Goal: Task Accomplishment & Management: Use online tool/utility

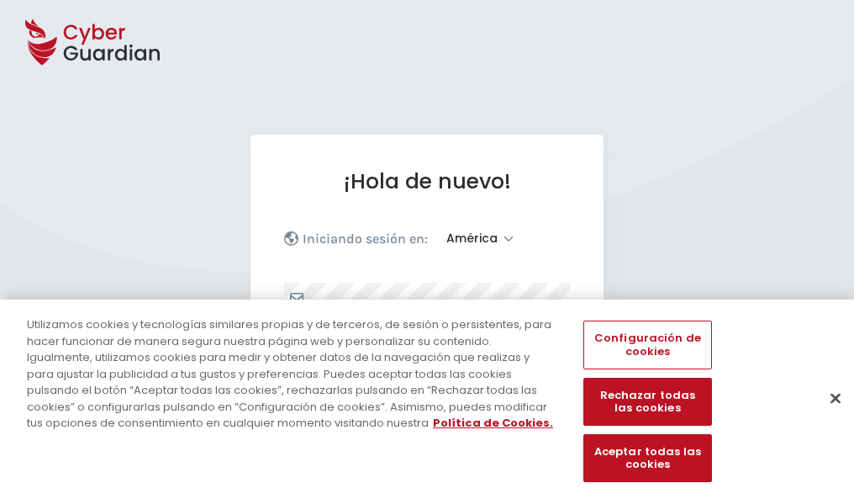
select select "América"
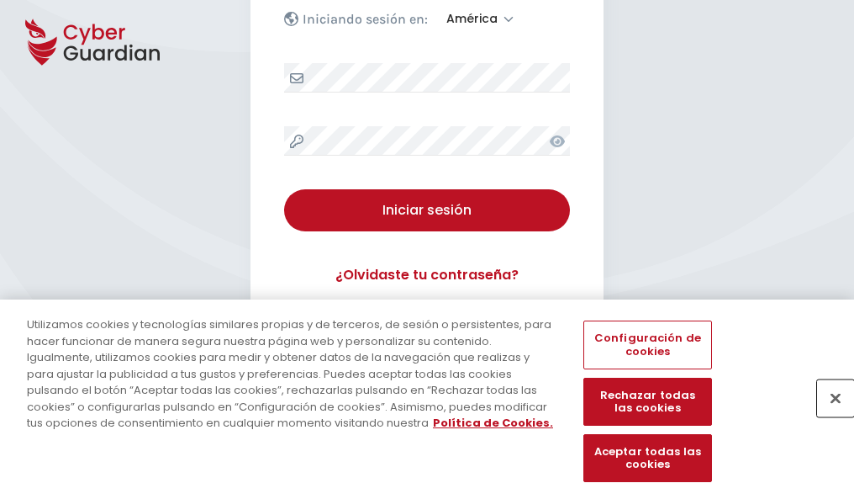
click at [827, 415] on button "Cerrar" at bounding box center [835, 397] width 37 height 37
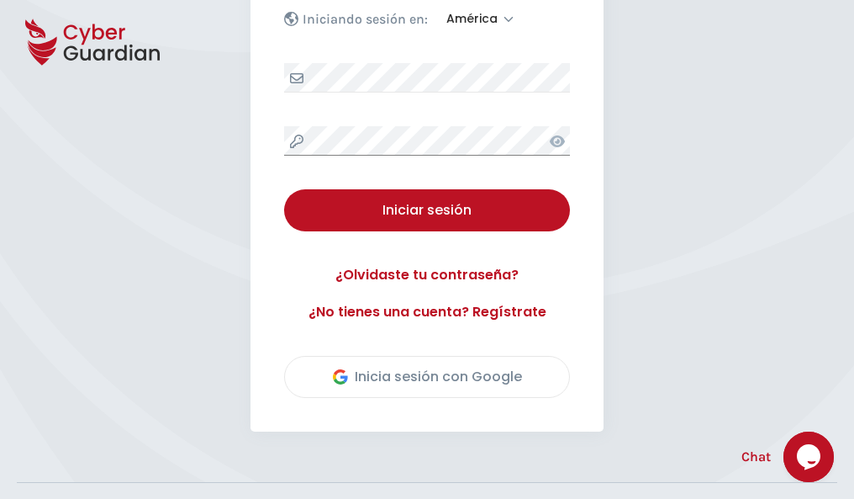
scroll to position [382, 0]
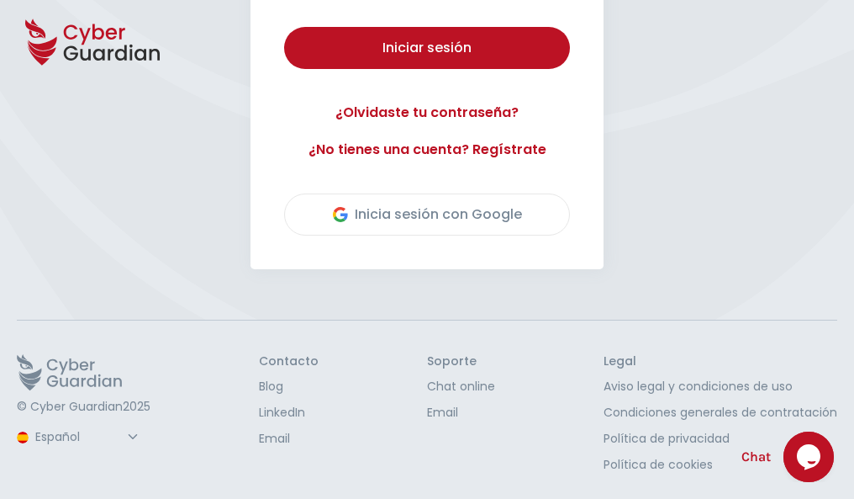
click at [284, 27] on button "Iniciar sesión" at bounding box center [427, 48] width 286 height 42
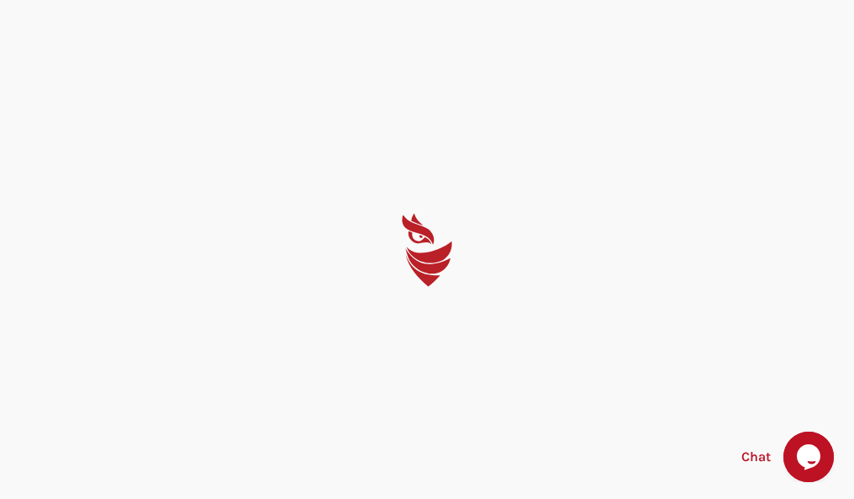
scroll to position [0, 0]
select select "English"
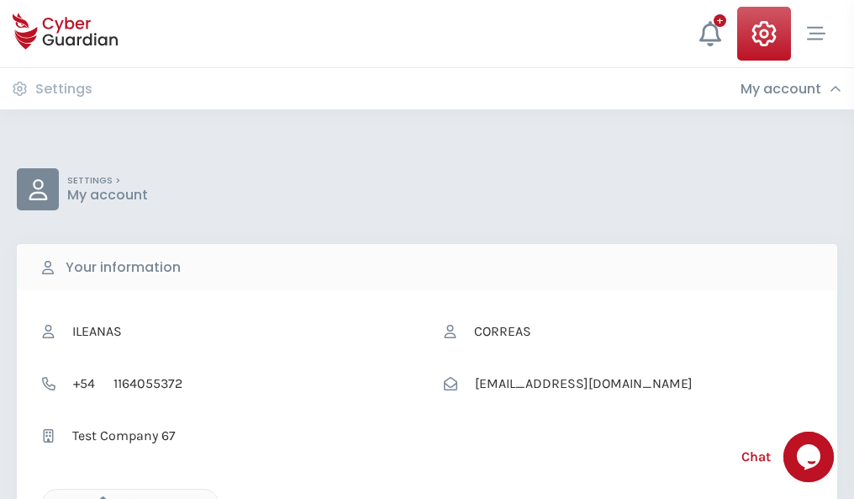
click at [98, 497] on icon "button" at bounding box center [99, 503] width 14 height 14
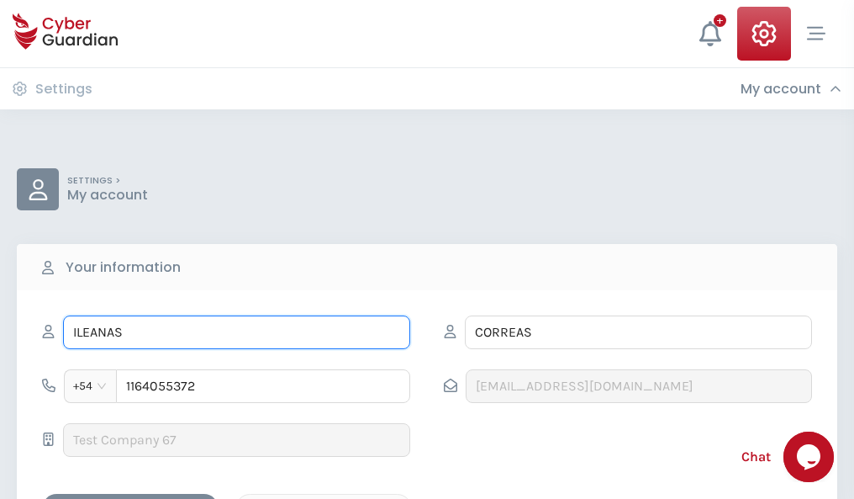
click at [236, 332] on input "ILEANAS" at bounding box center [236, 332] width 347 height 34
type input "I"
type input "Miguel"
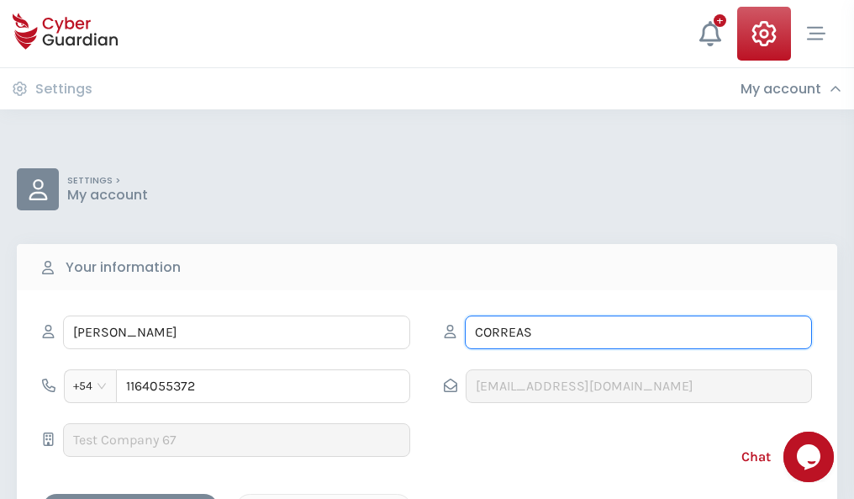
click at [638, 332] on input "CORREAS" at bounding box center [638, 332] width 347 height 34
type input "C"
type input "Capdevila"
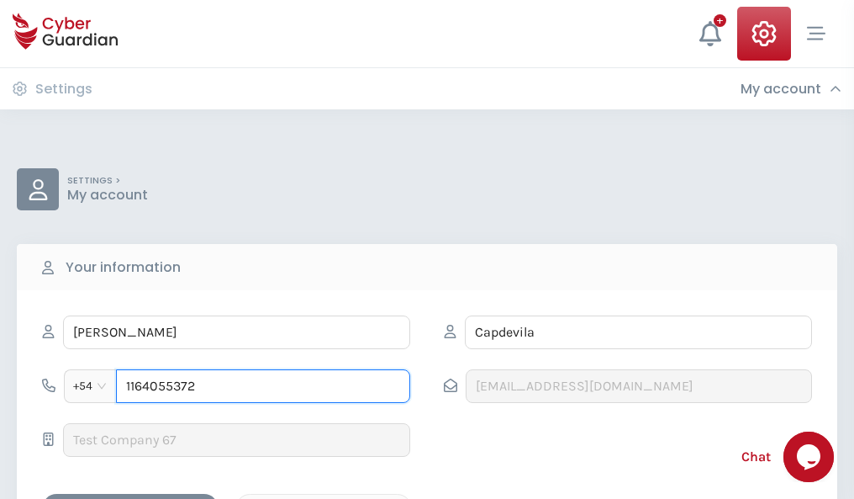
click at [263, 386] on input "1164055372" at bounding box center [263, 386] width 294 height 34
type input "1"
type input "4932734847"
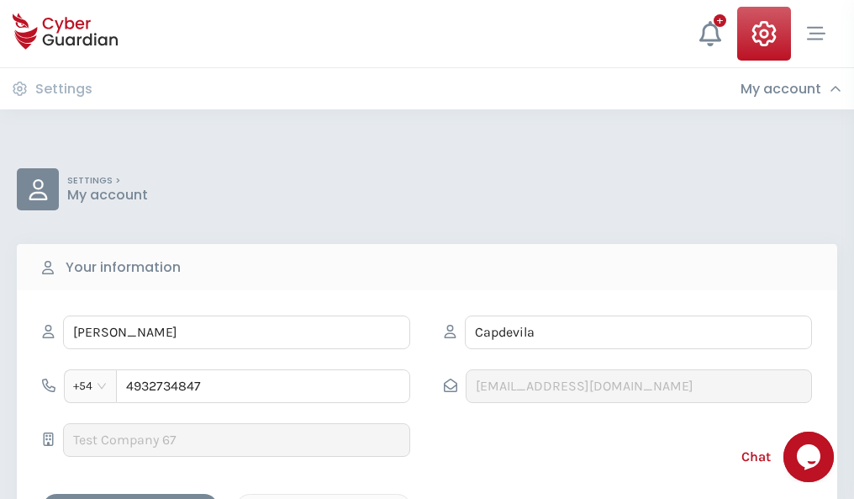
click at [324, 498] on div "Cancel" at bounding box center [324, 508] width 150 height 21
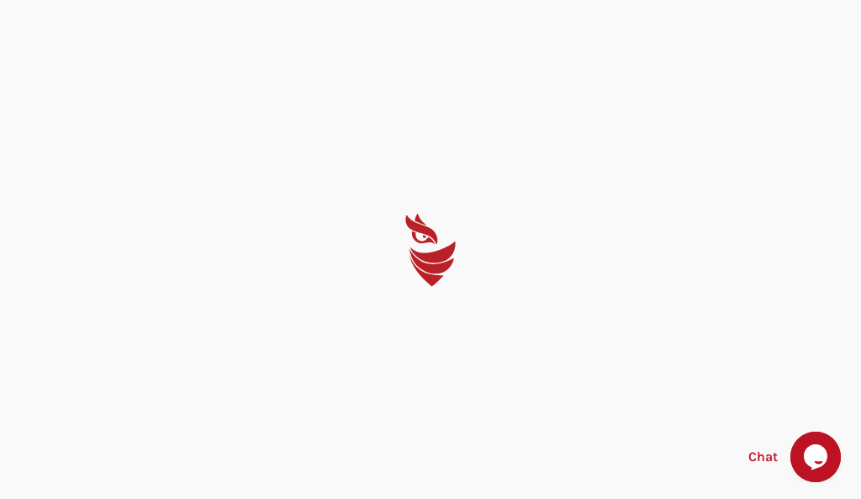
select select "English"
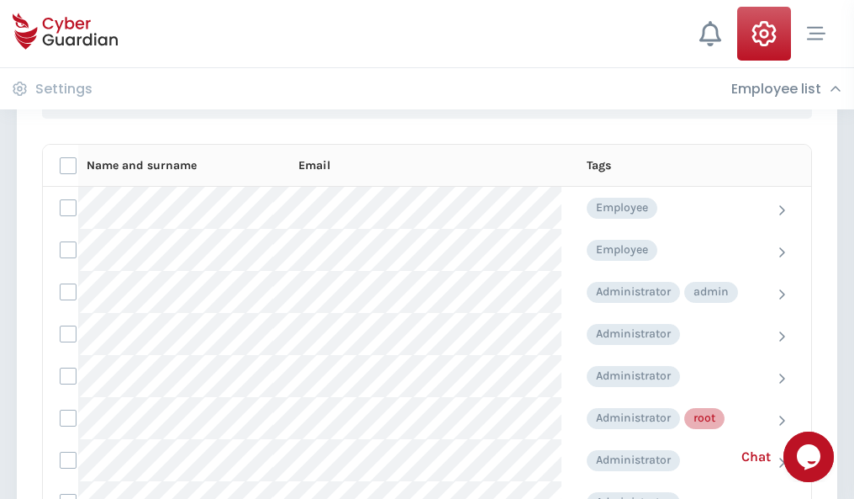
scroll to position [846, 0]
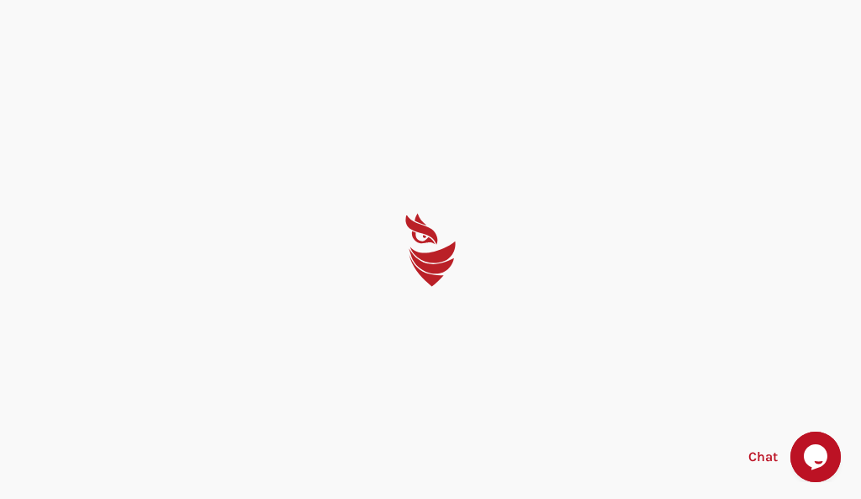
select select "English"
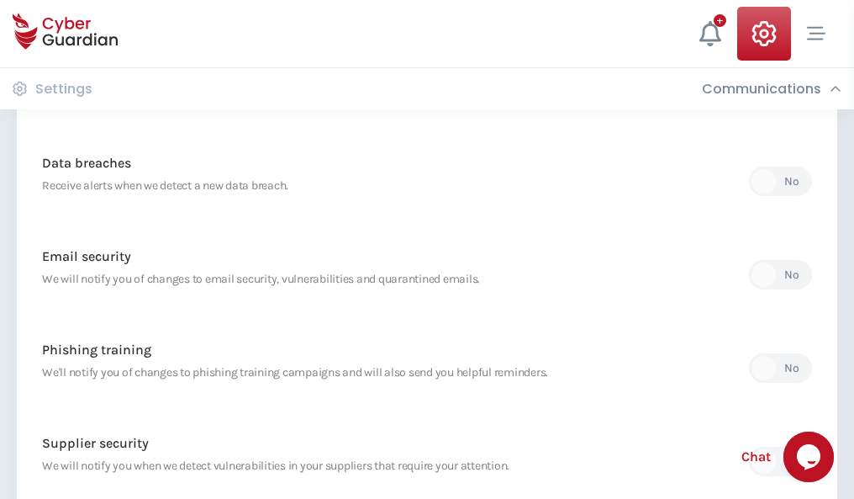
scroll to position [886, 0]
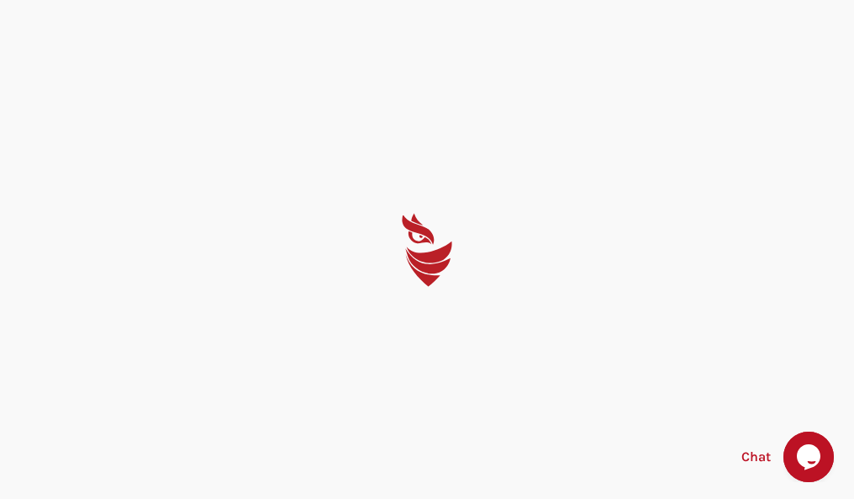
select select "English"
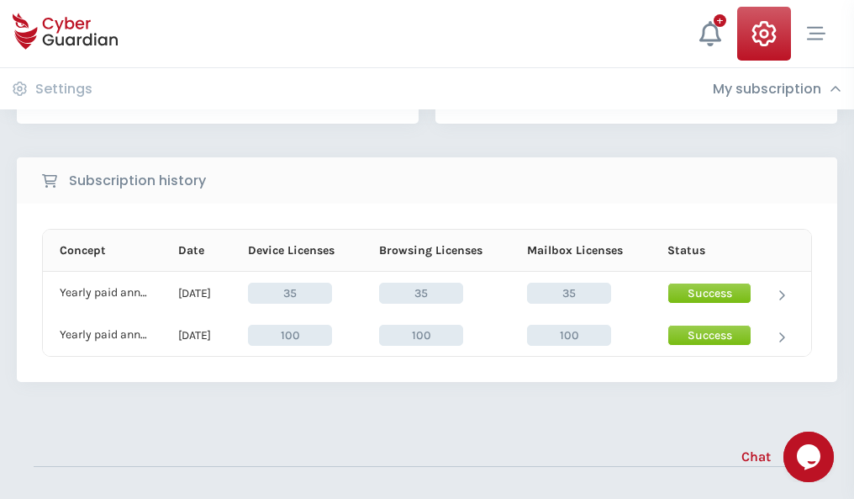
scroll to position [468, 0]
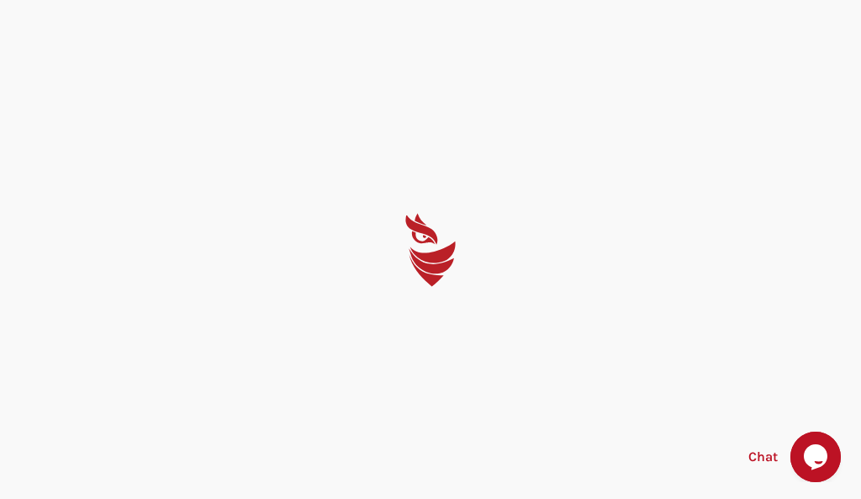
select select "English"
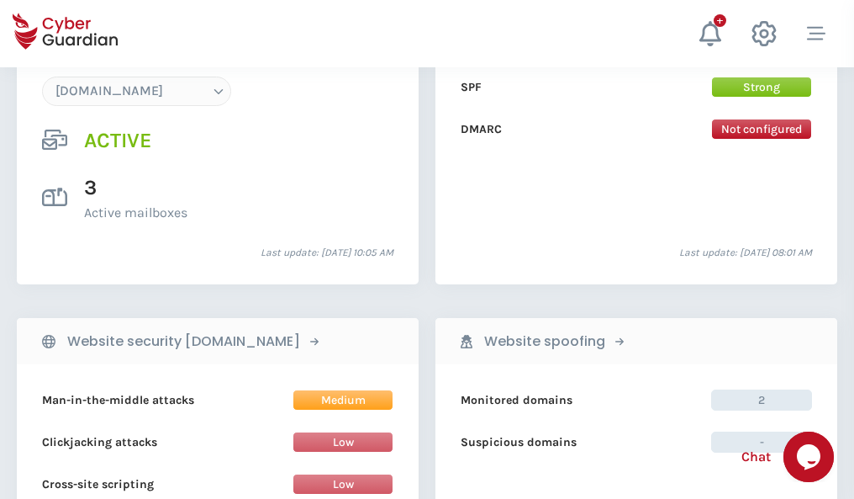
scroll to position [1791, 0]
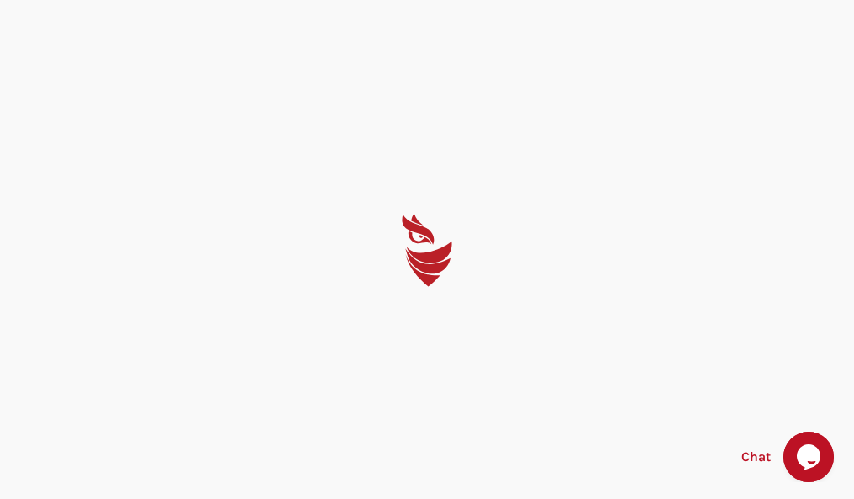
select select "English"
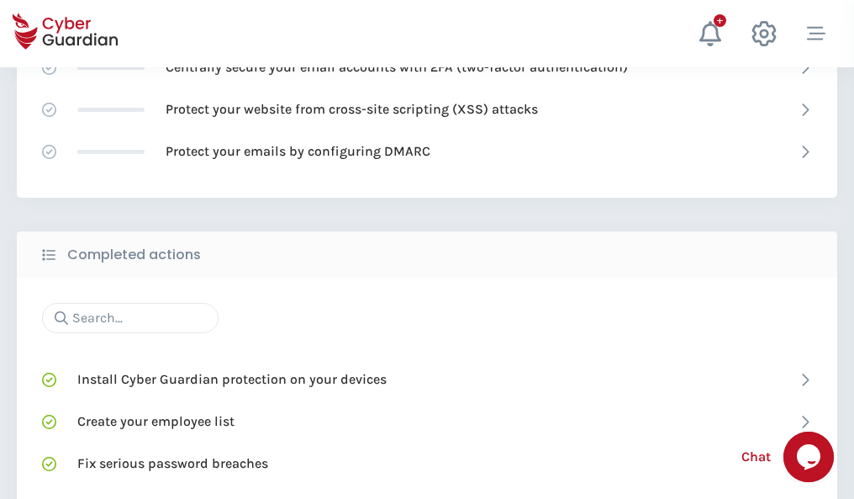
scroll to position [1120, 0]
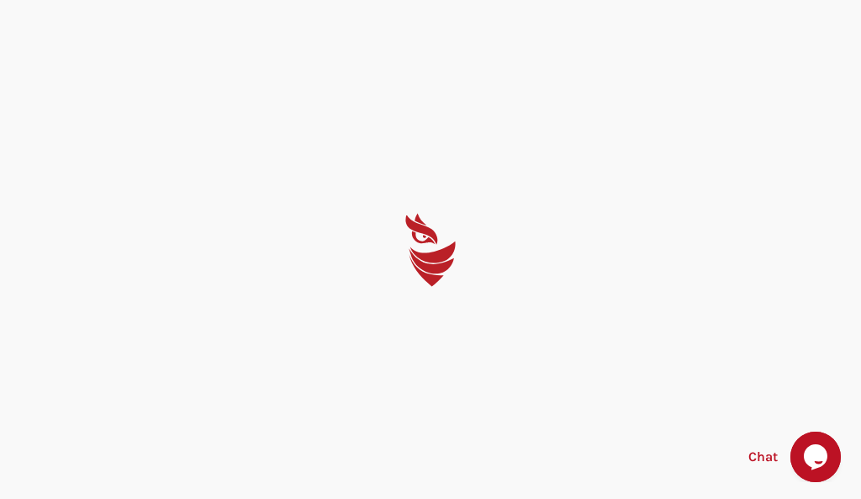
select select "English"
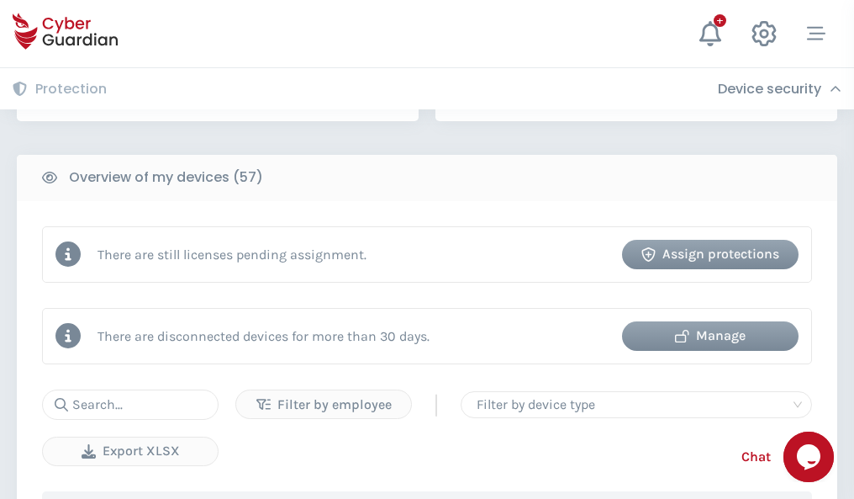
scroll to position [1630, 0]
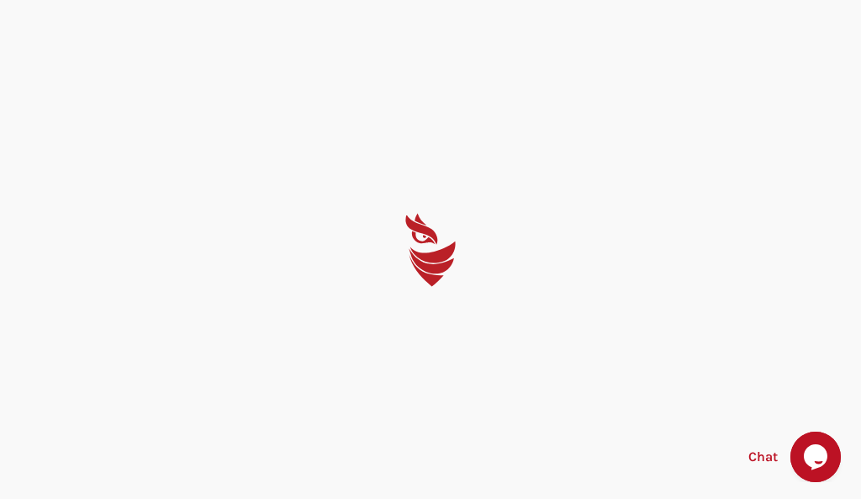
select select "English"
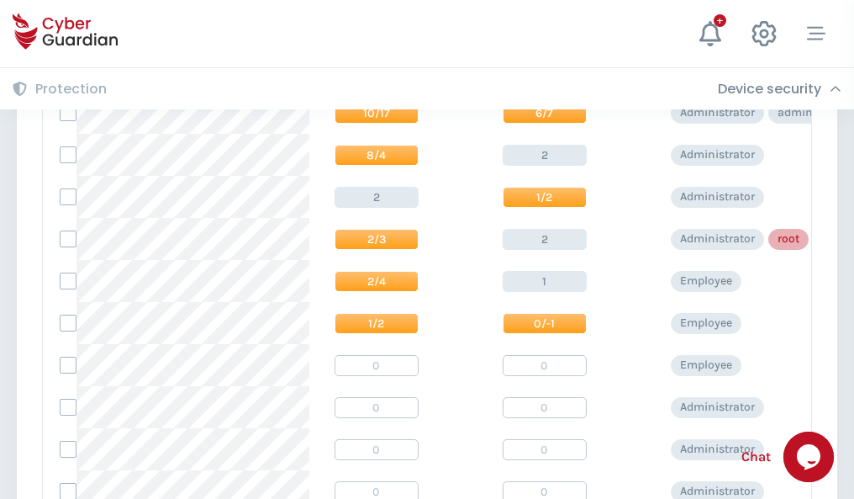
scroll to position [848, 0]
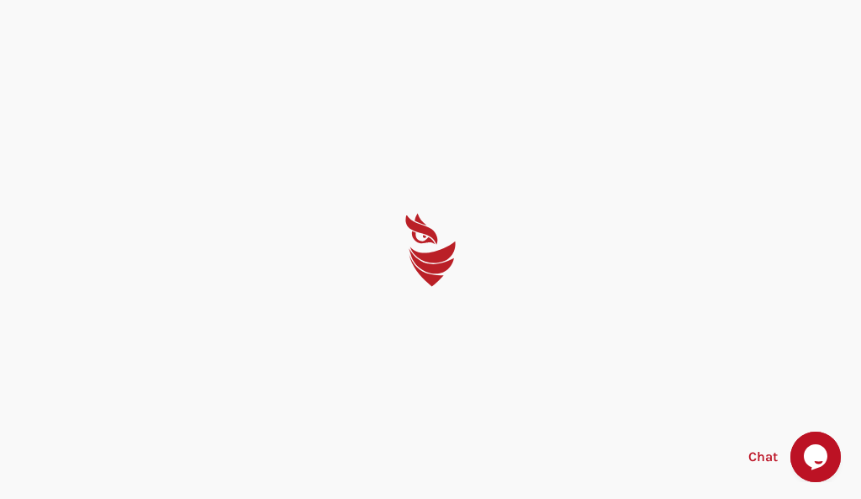
select select "English"
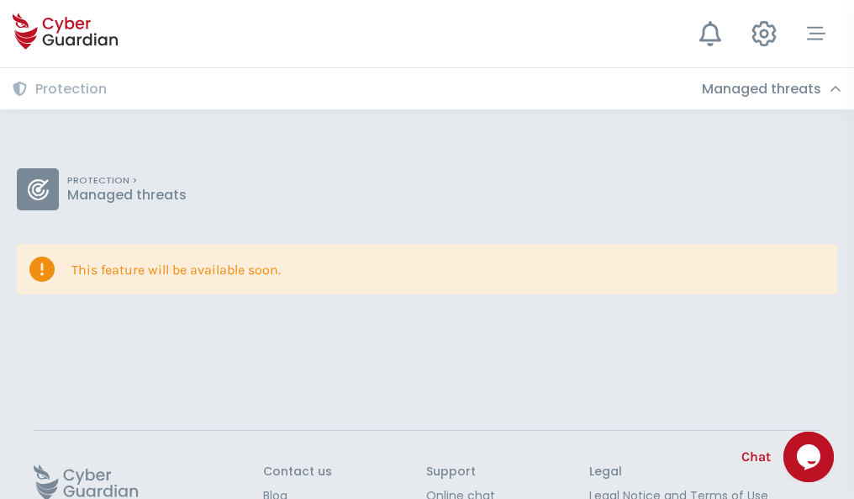
scroll to position [109, 0]
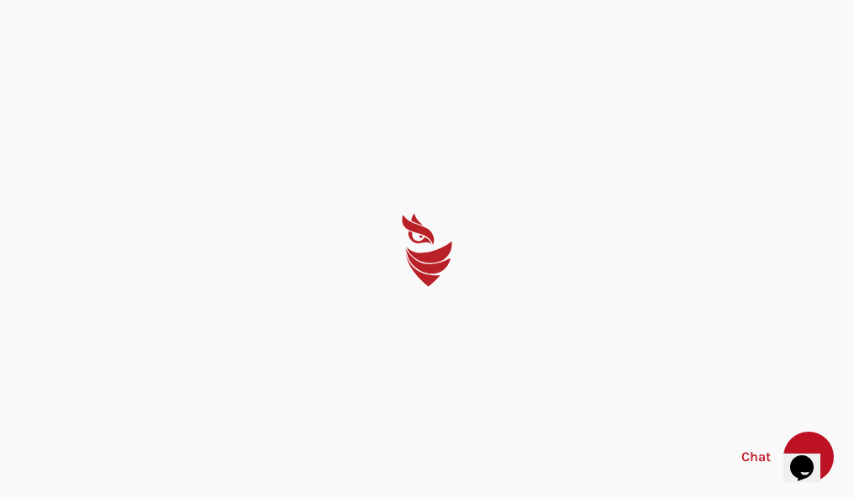
select select "English"
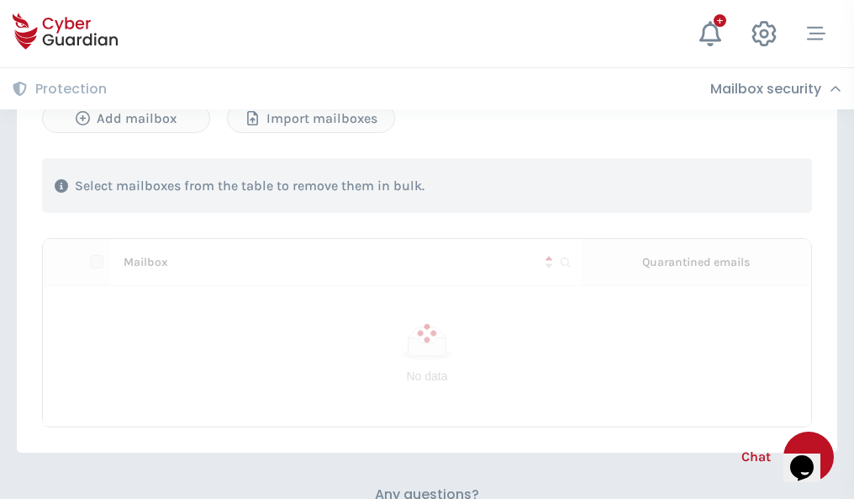
scroll to position [720, 0]
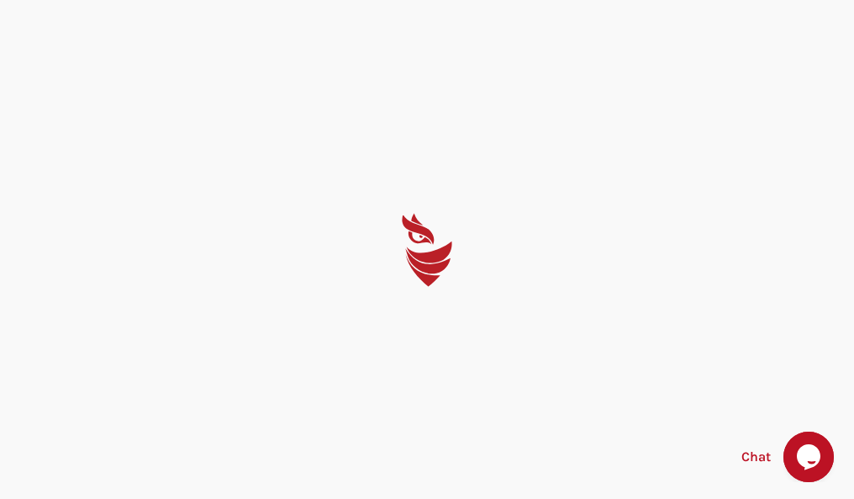
select select "English"
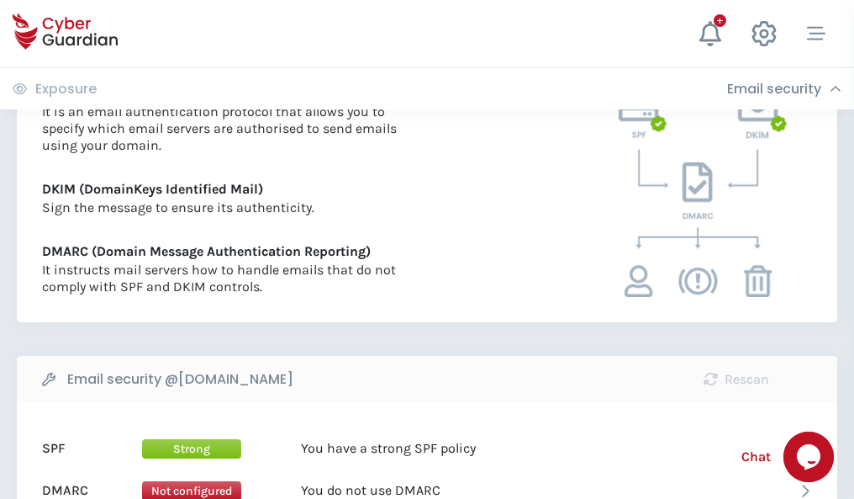
scroll to position [907, 0]
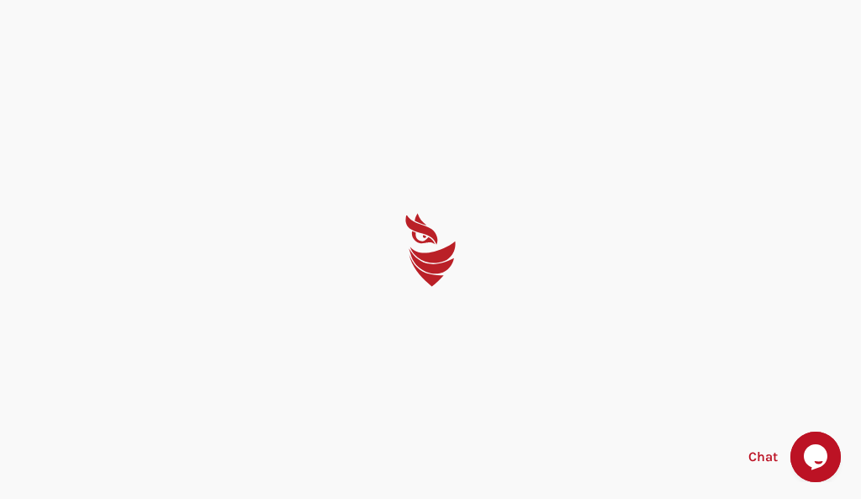
select select "English"
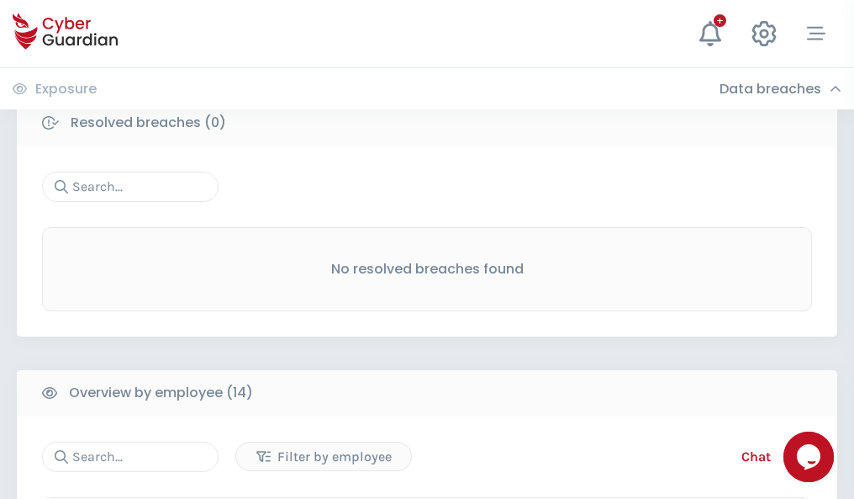
scroll to position [1519, 0]
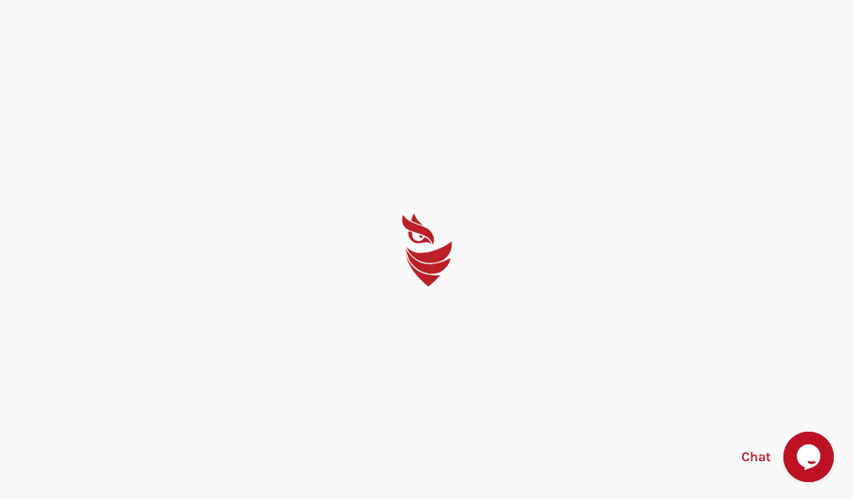
select select "English"
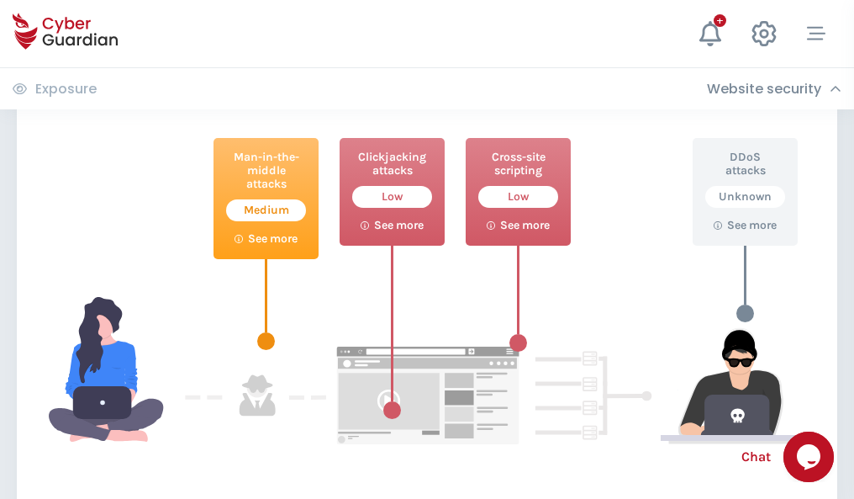
scroll to position [916, 0]
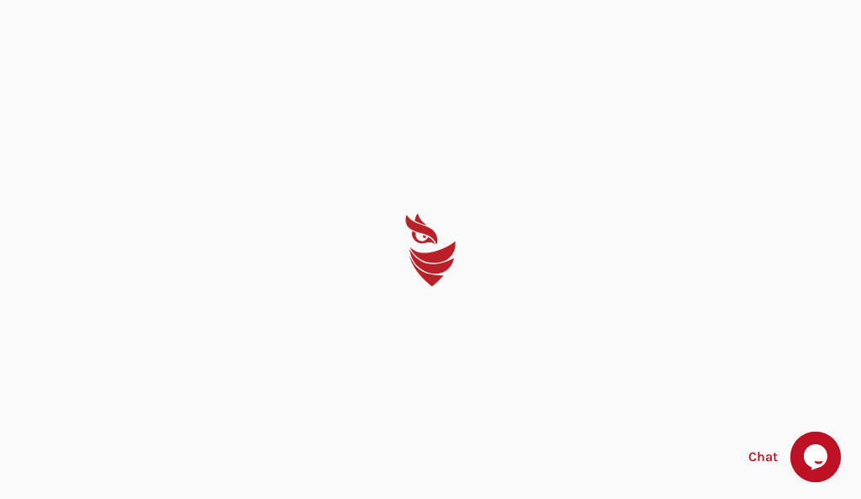
select select "English"
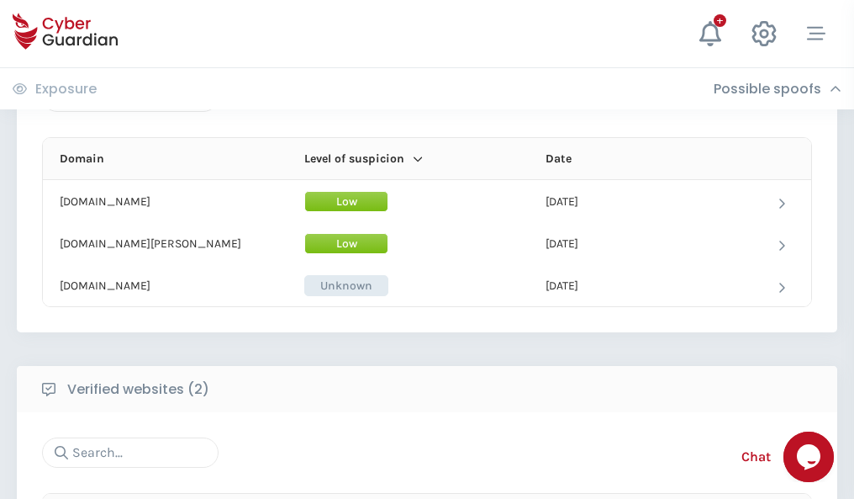
scroll to position [1009, 0]
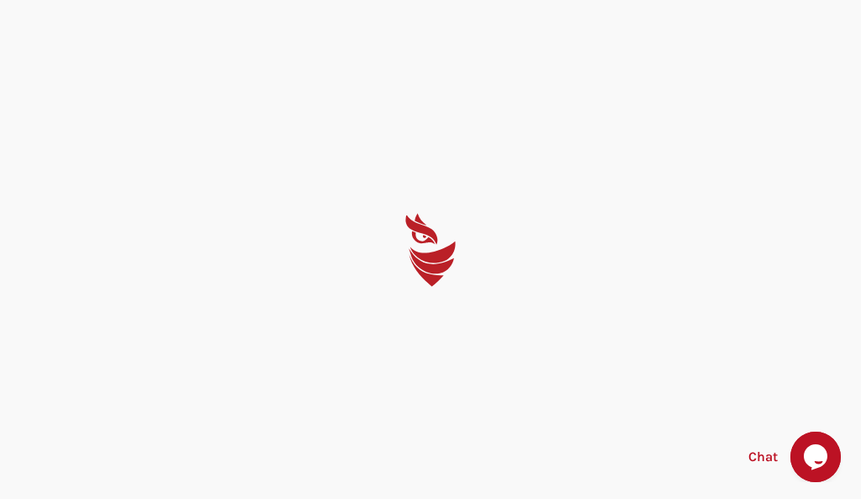
select select "English"
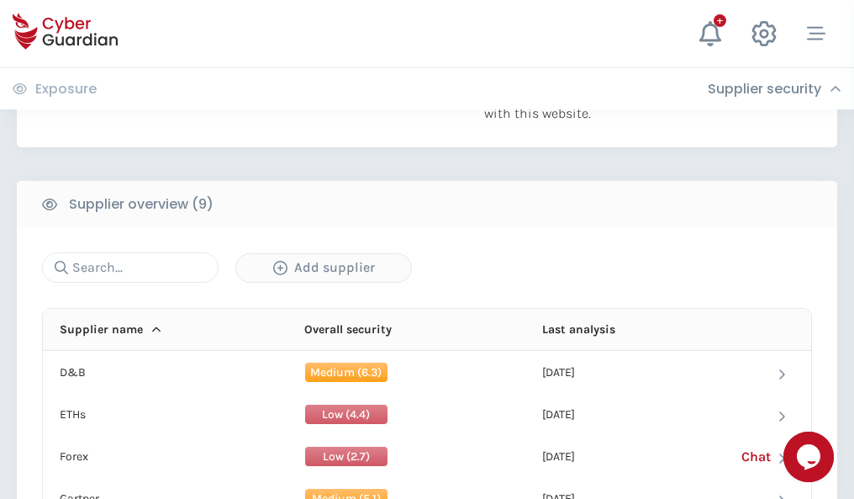
scroll to position [1173, 0]
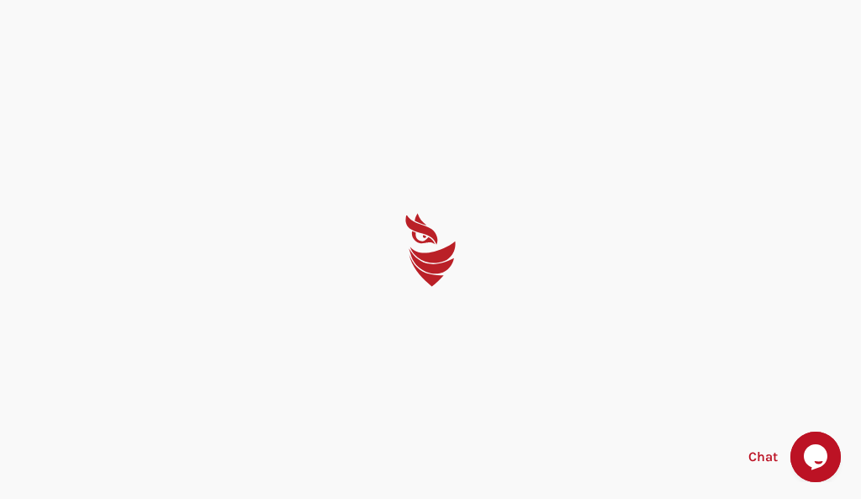
select select "English"
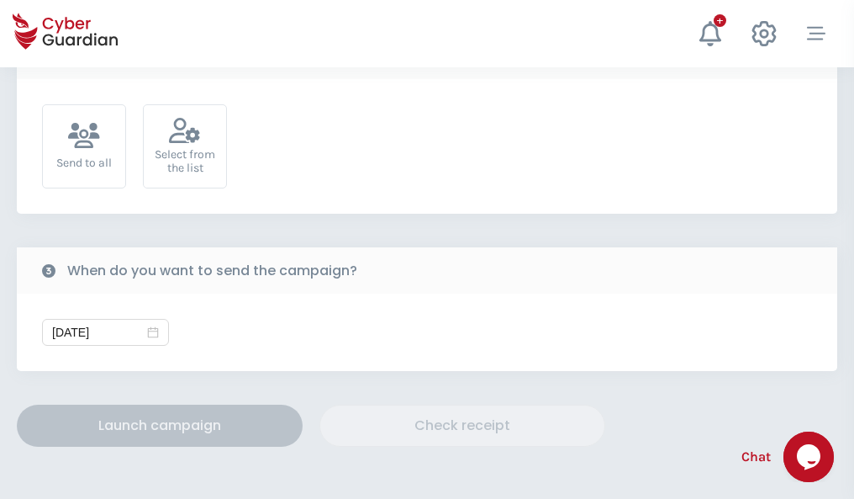
scroll to position [616, 0]
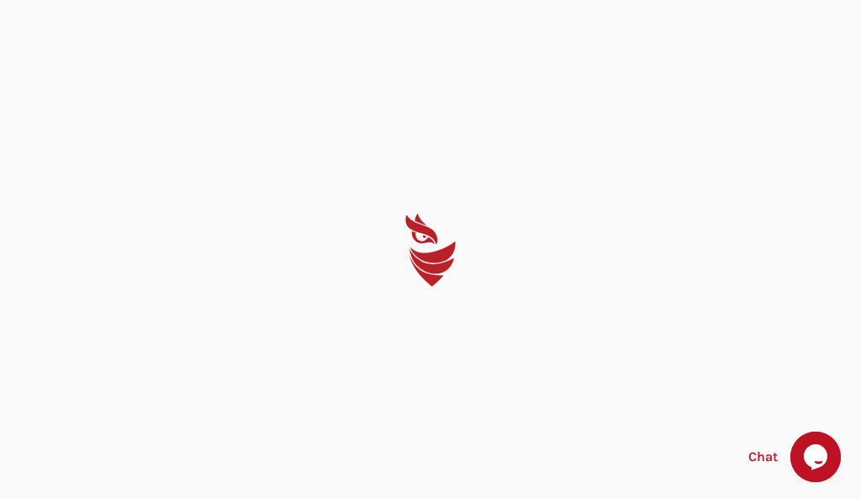
select select "English"
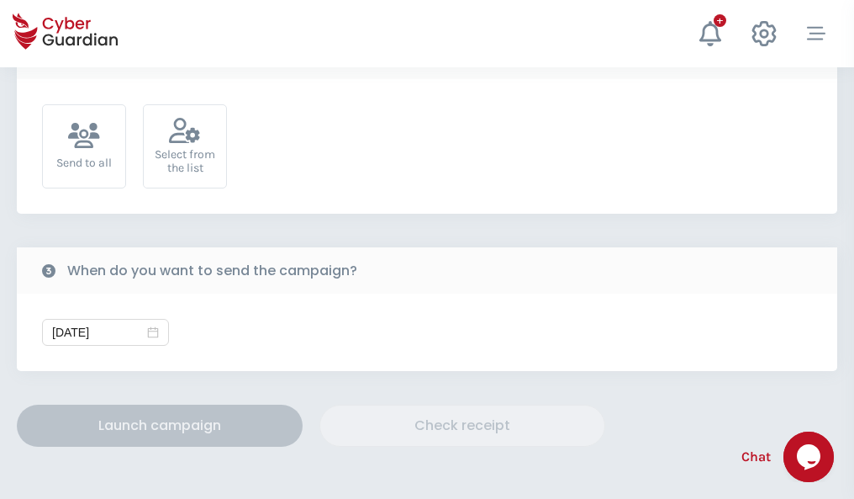
scroll to position [616, 0]
